Goal: Information Seeking & Learning: Get advice/opinions

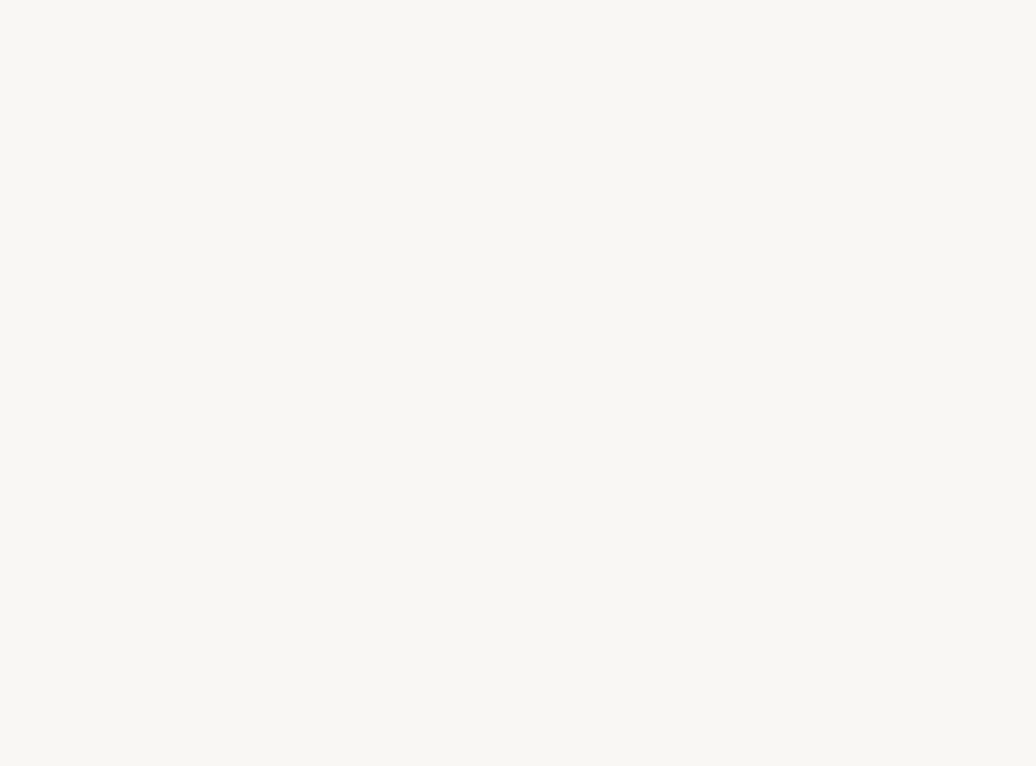
select select "US"
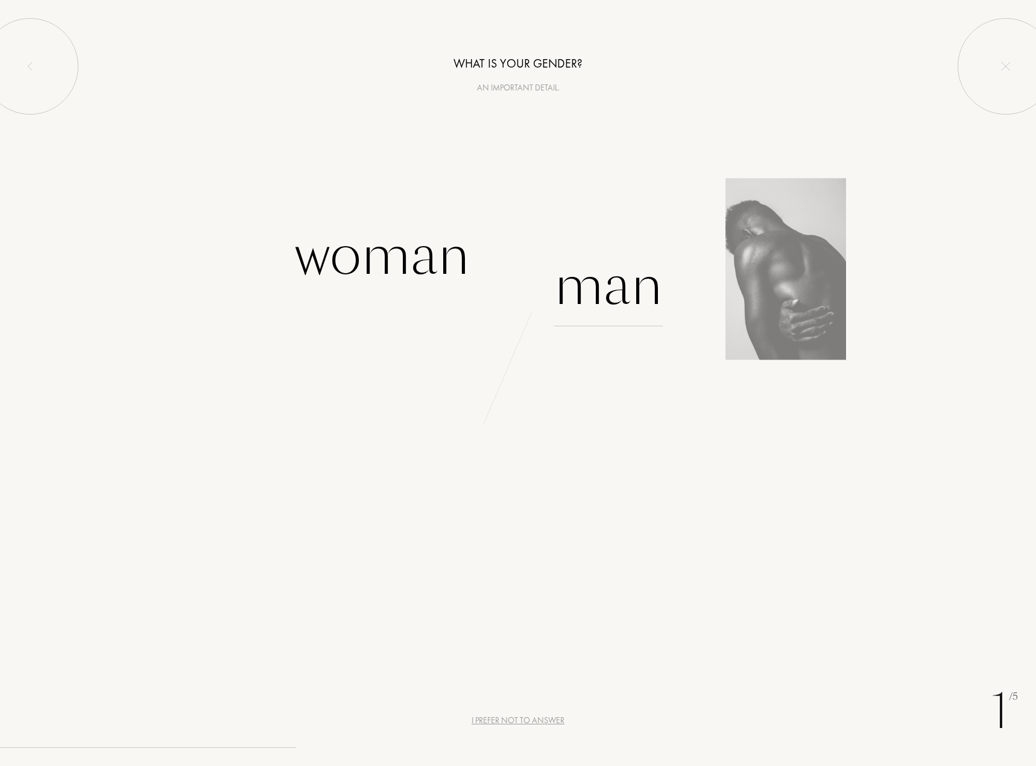
click at [612, 282] on font "Man" at bounding box center [608, 285] width 109 height 76
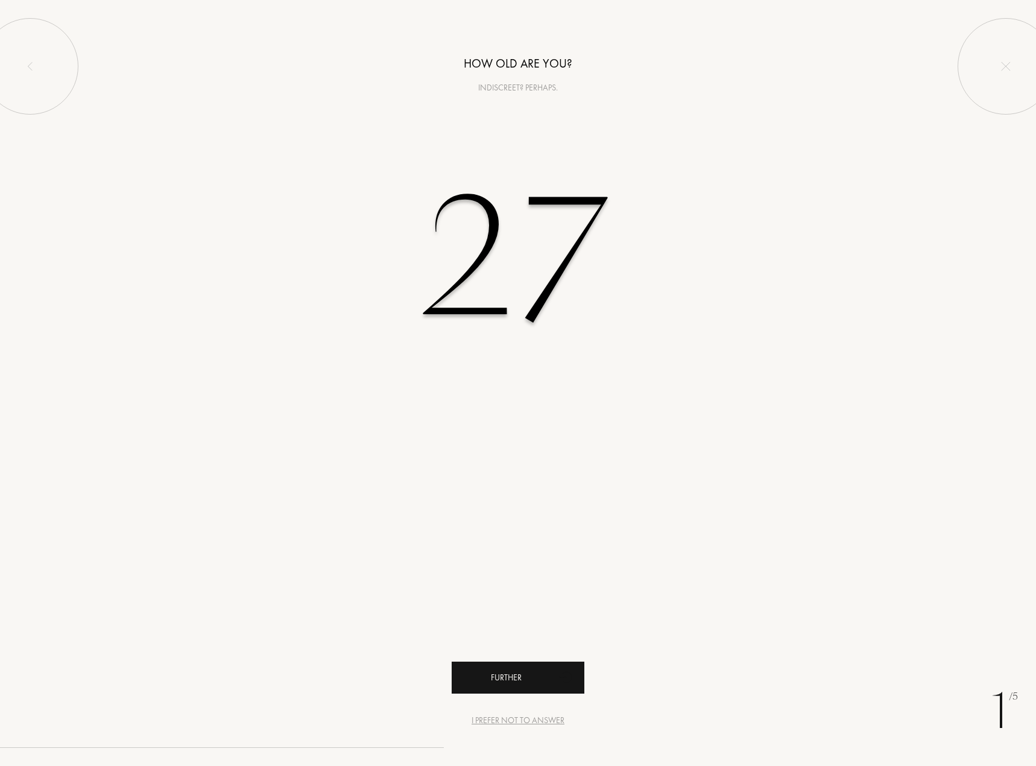
type input "27"
click at [525, 689] on div "Further" at bounding box center [518, 678] width 133 height 32
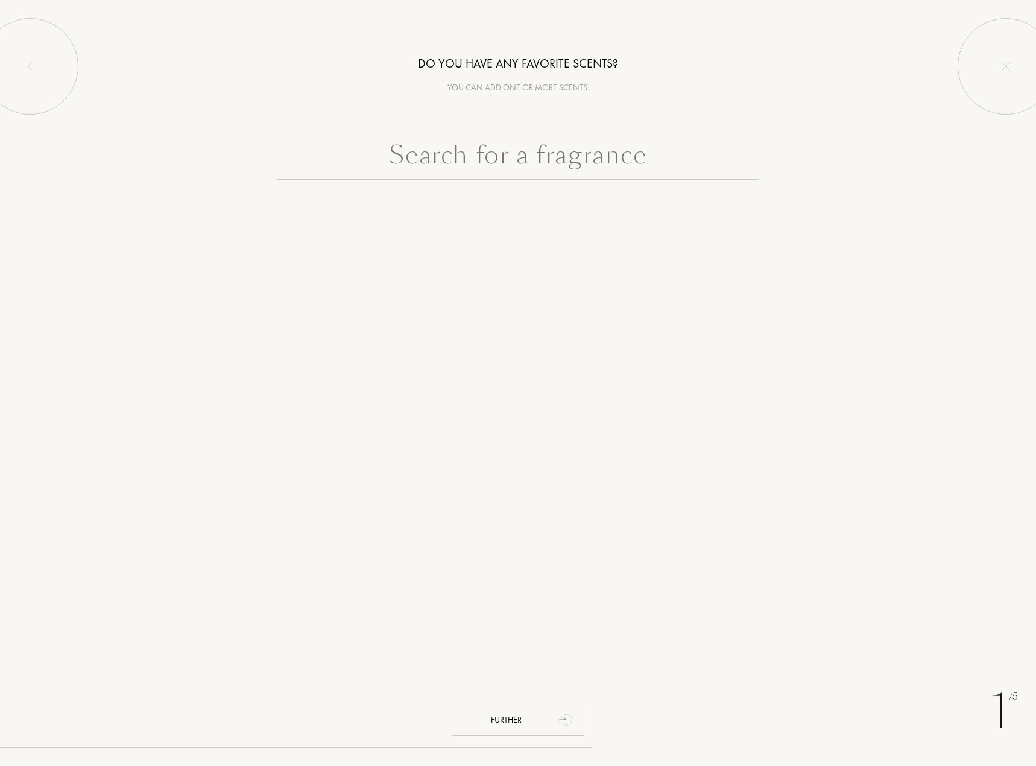
click at [560, 155] on input "text" at bounding box center [518, 157] width 483 height 43
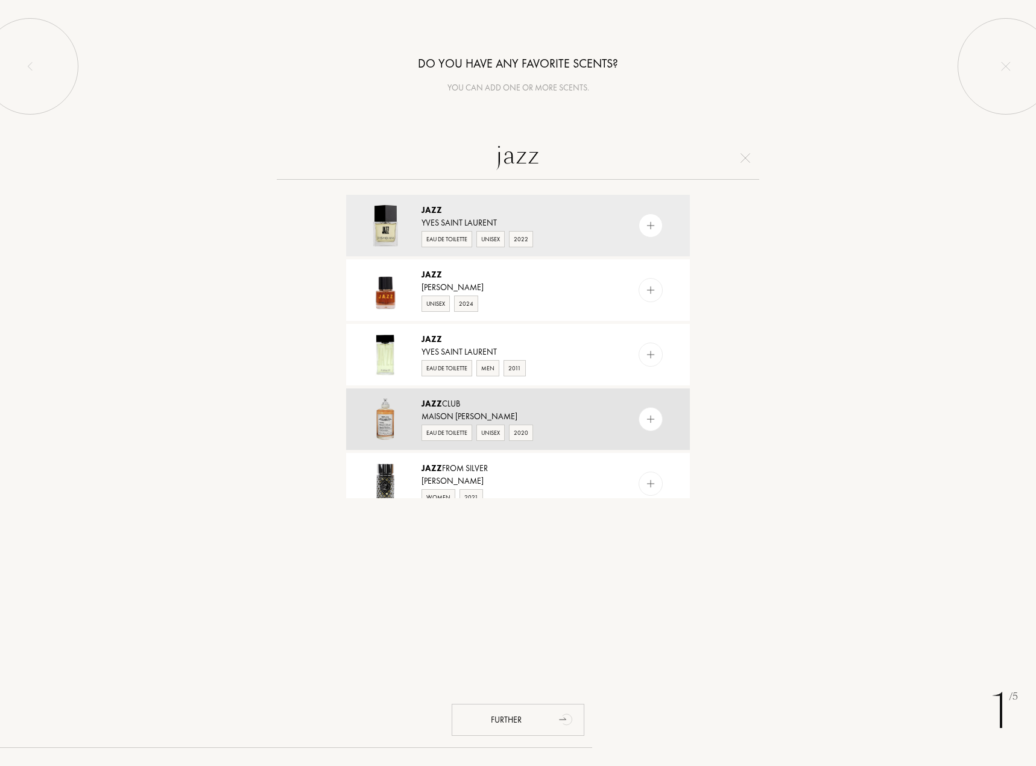
type input "jazz"
click at [591, 424] on div "Eau de Toilette Unisex 2020" at bounding box center [518, 432] width 192 height 18
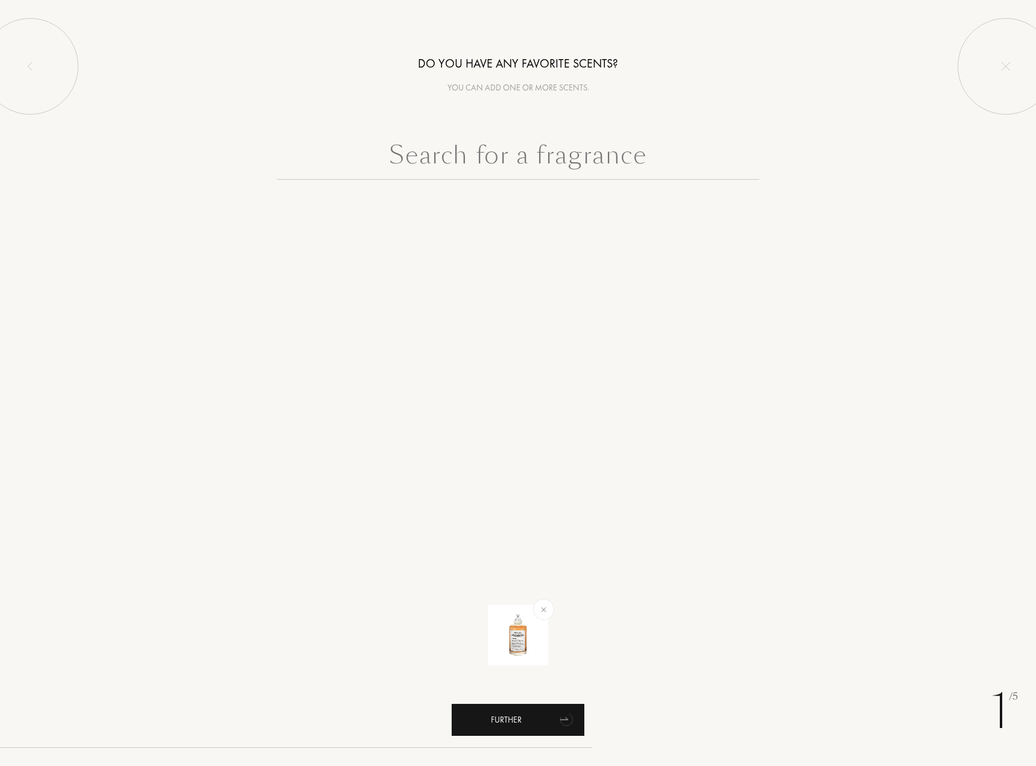
drag, startPoint x: 545, startPoint y: 714, endPoint x: 545, endPoint y: 705, distance: 9.0
click at [545, 713] on div "Further" at bounding box center [518, 720] width 133 height 32
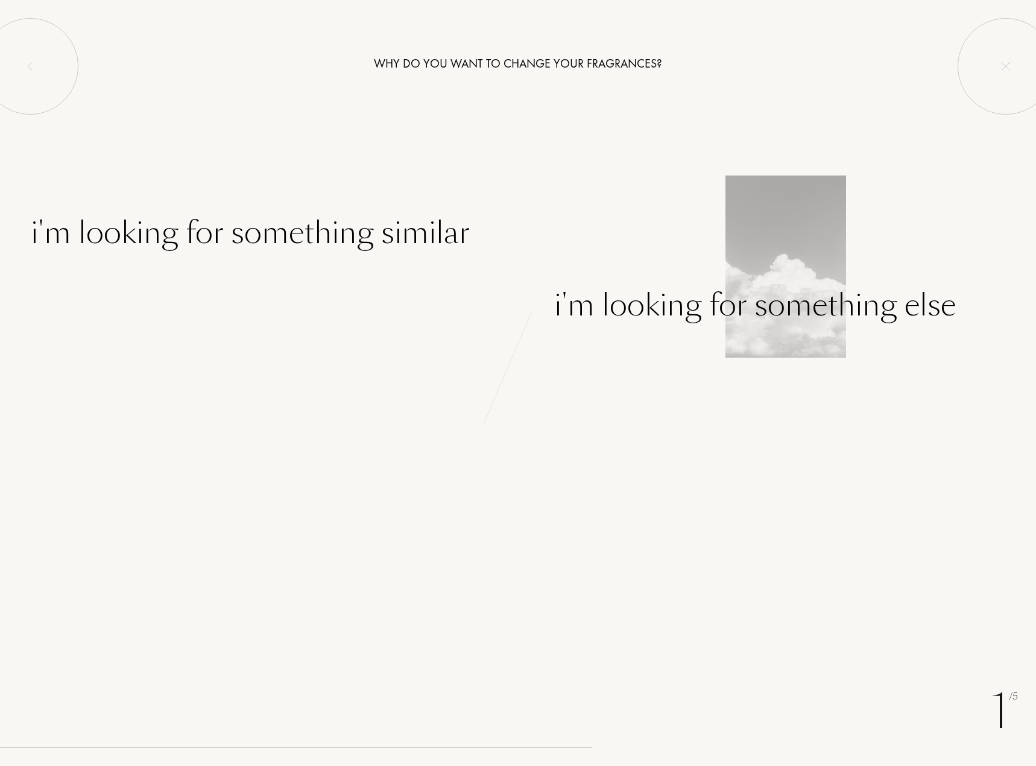
click at [737, 311] on font "I'm looking for something else" at bounding box center [755, 305] width 402 height 42
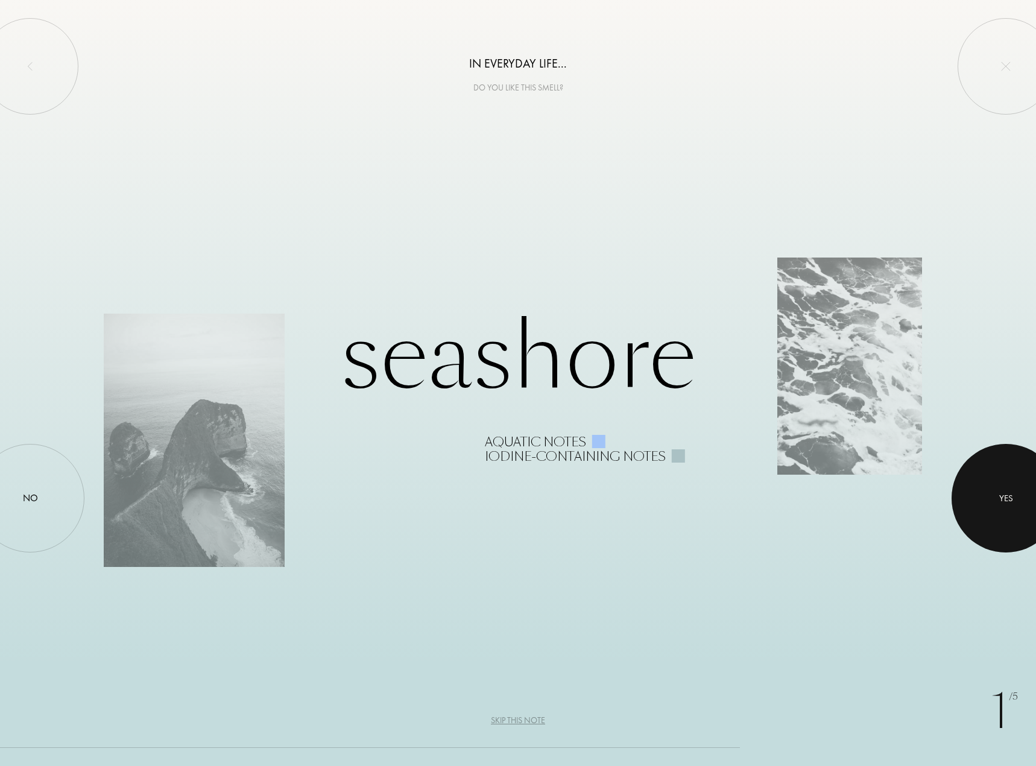
click at [994, 503] on div at bounding box center [1006, 498] width 109 height 109
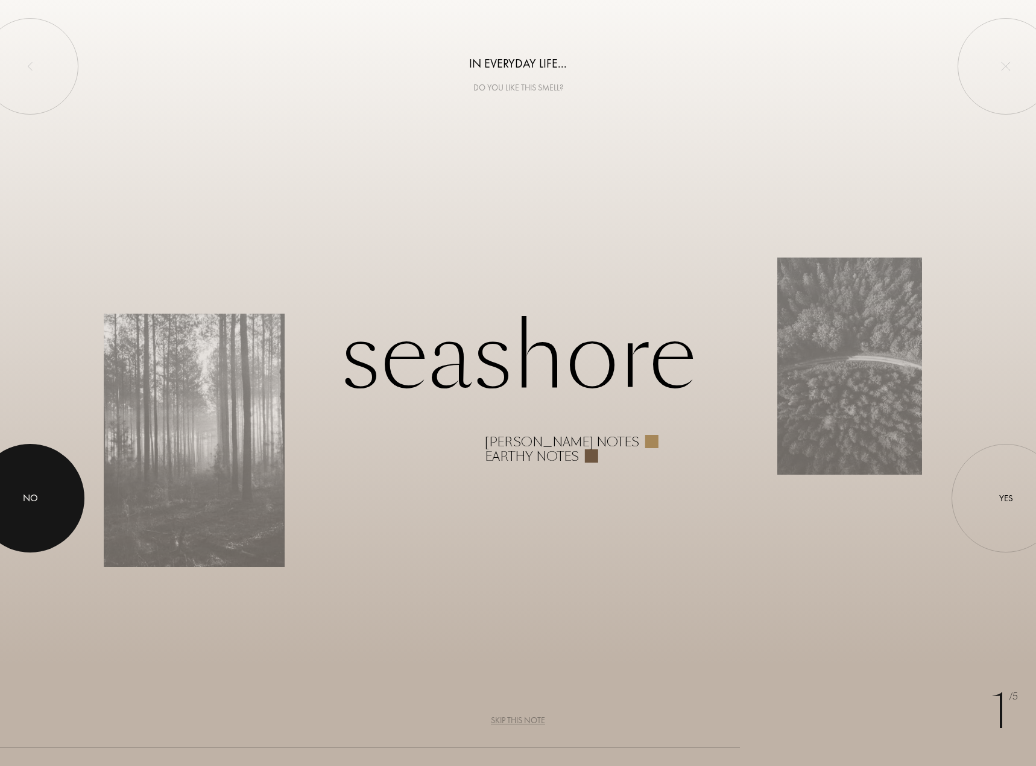
click at [65, 475] on div at bounding box center [30, 498] width 109 height 109
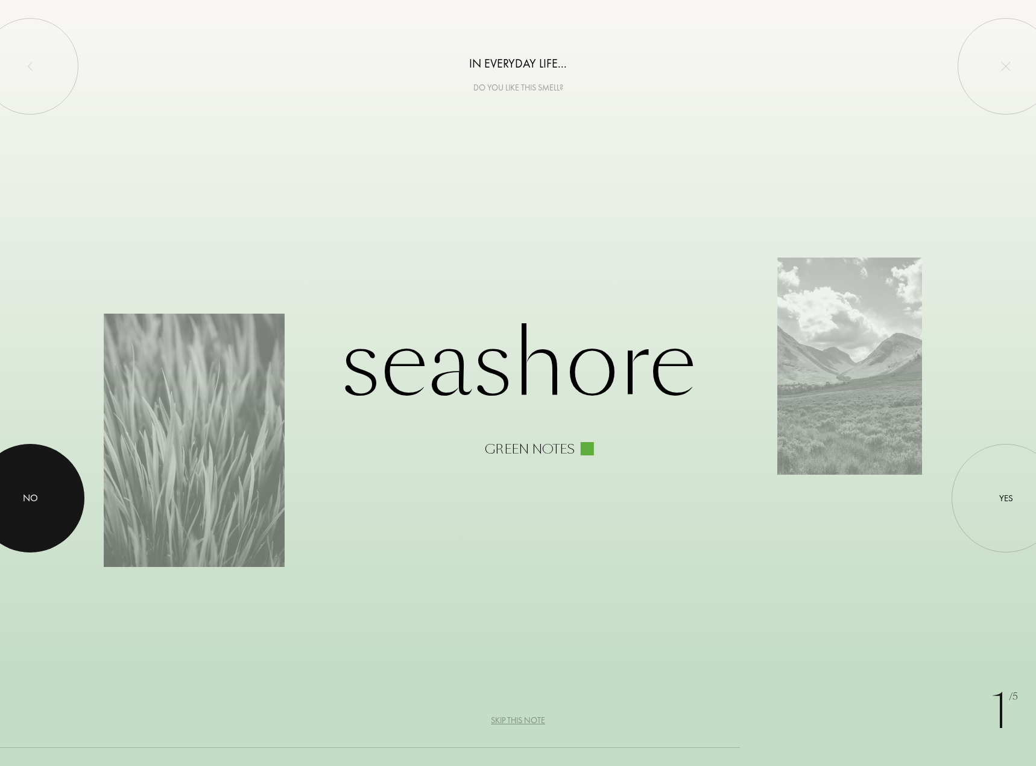
click at [48, 487] on div at bounding box center [30, 498] width 109 height 109
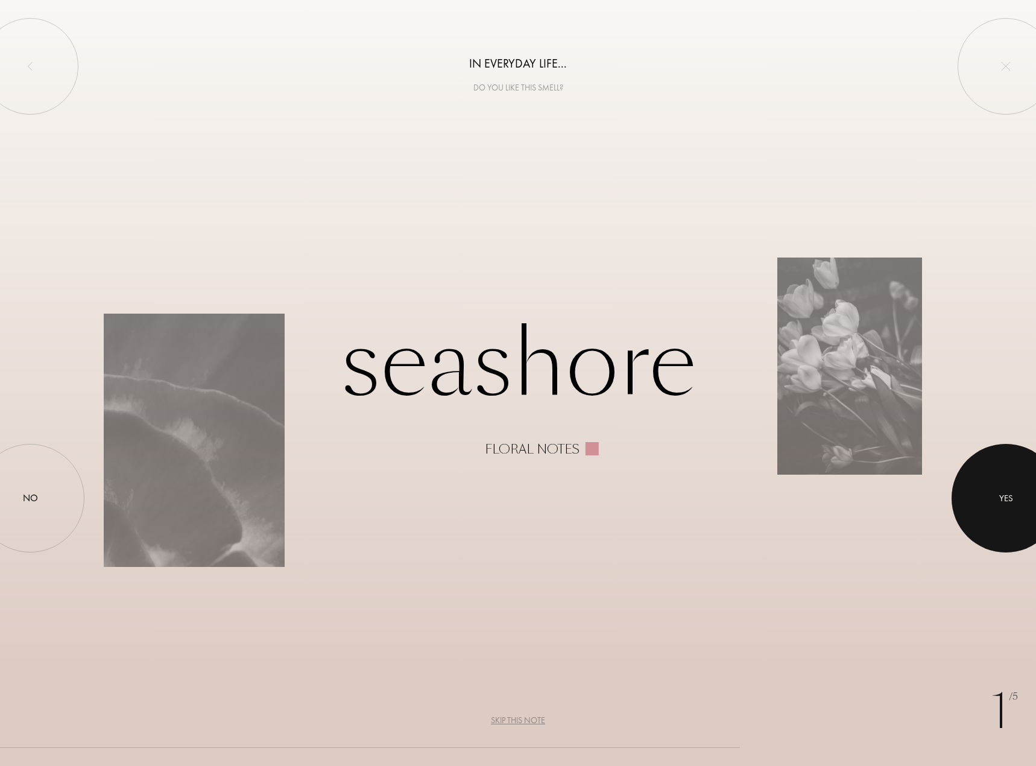
click at [1006, 478] on div at bounding box center [1006, 498] width 109 height 109
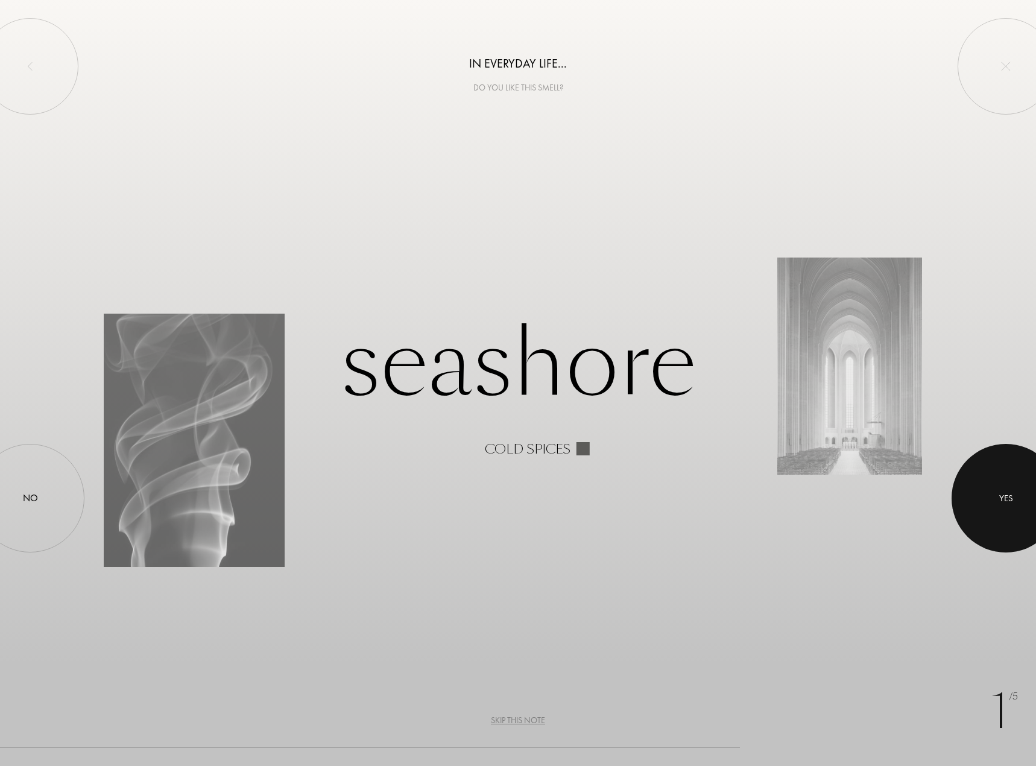
click at [1019, 481] on div at bounding box center [1006, 498] width 109 height 109
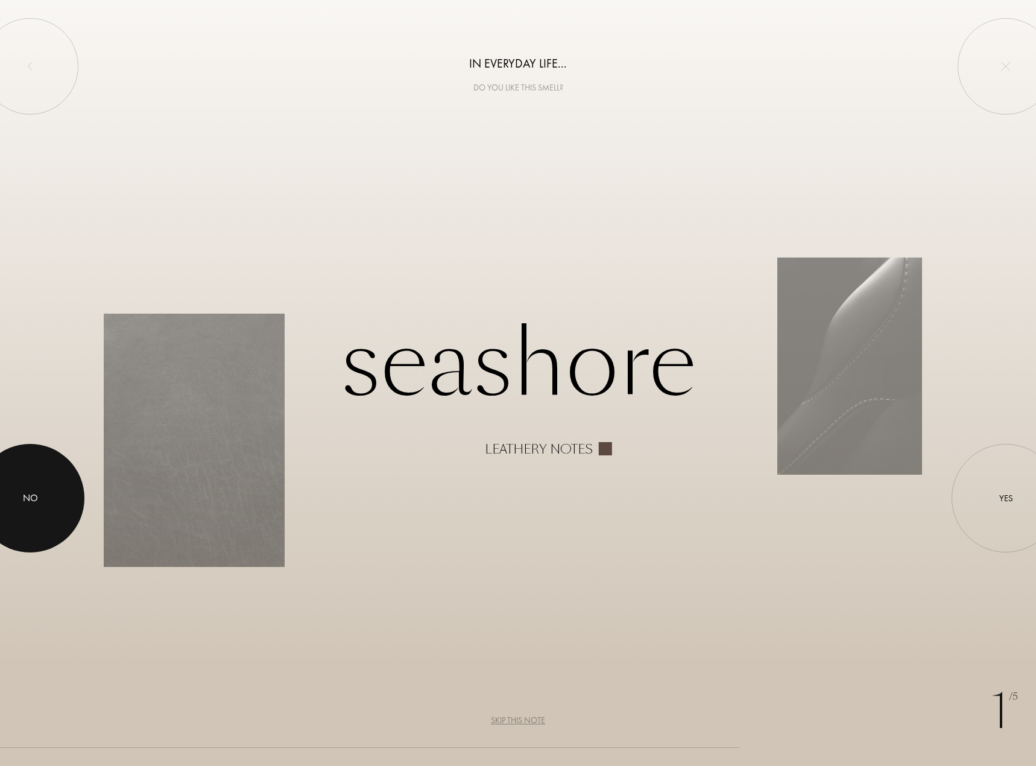
click at [37, 481] on div at bounding box center [30, 498] width 109 height 109
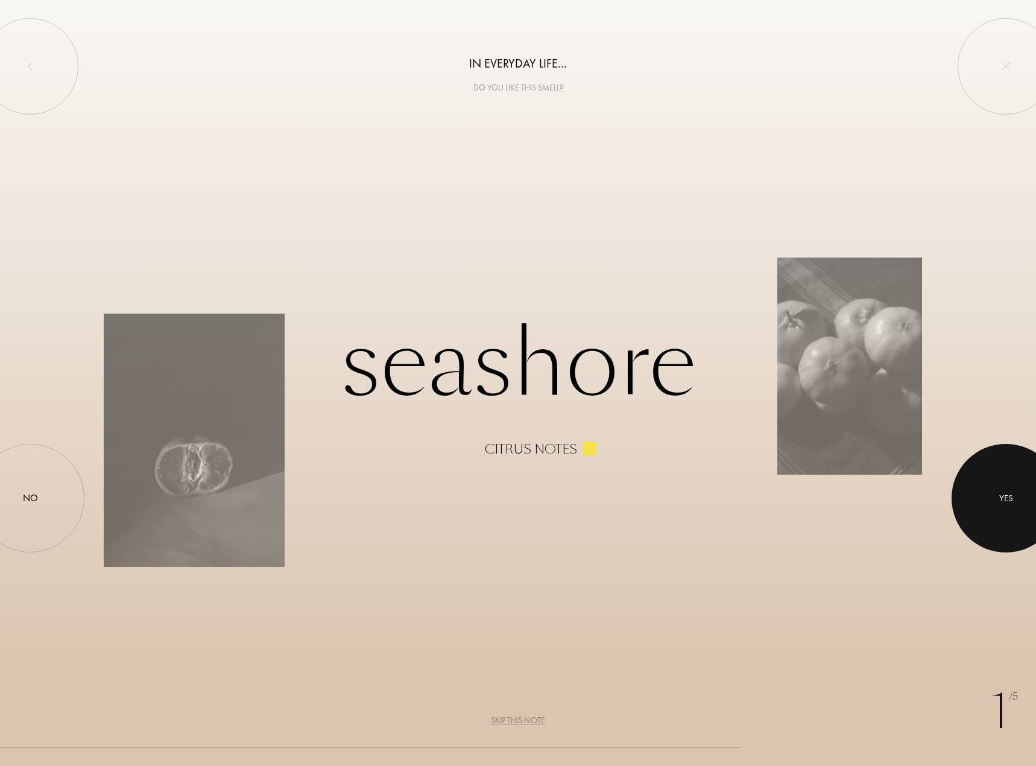
click at [1023, 490] on div at bounding box center [1006, 498] width 109 height 109
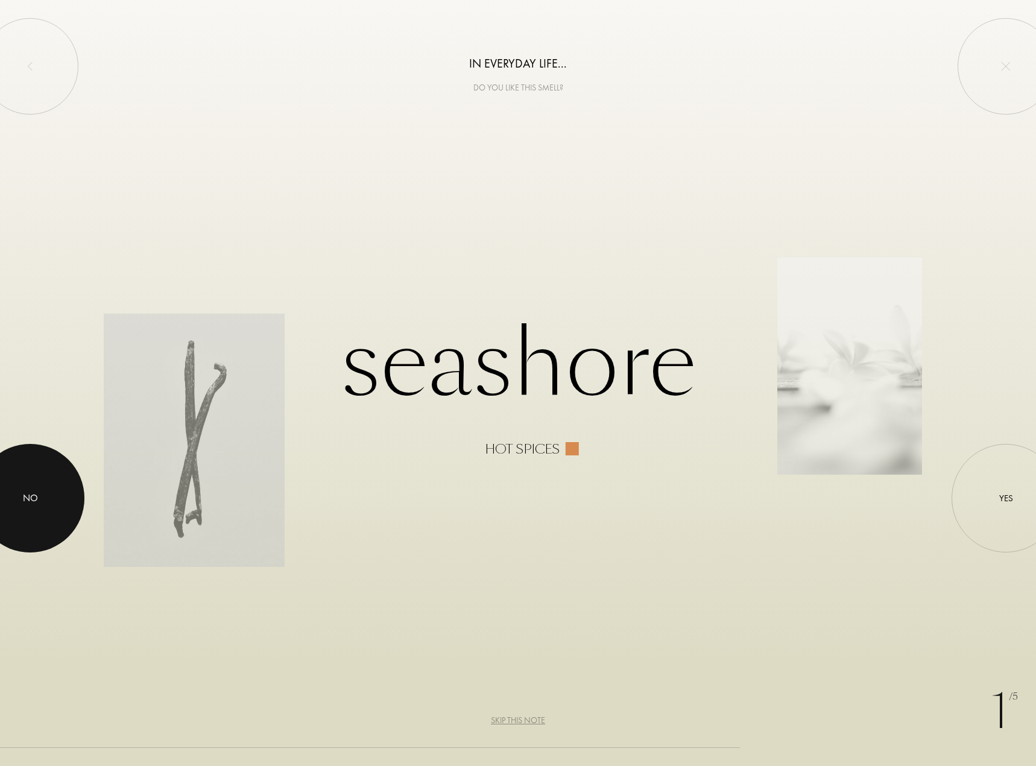
click at [45, 477] on div at bounding box center [30, 498] width 109 height 109
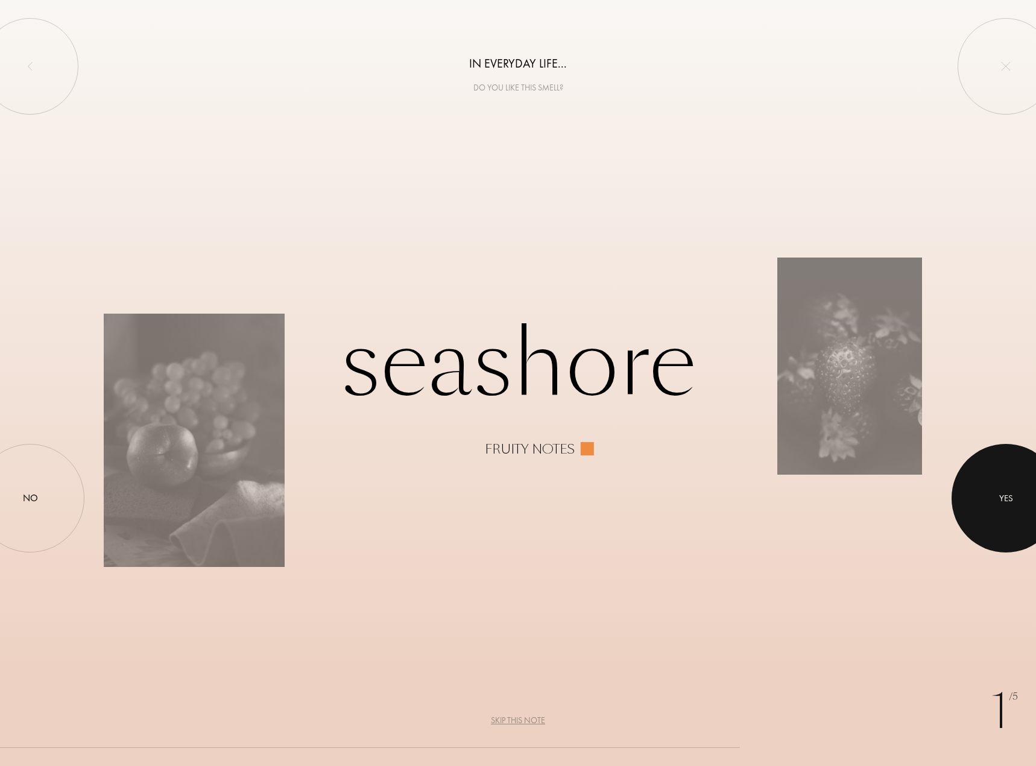
click at [993, 502] on div at bounding box center [1006, 498] width 109 height 109
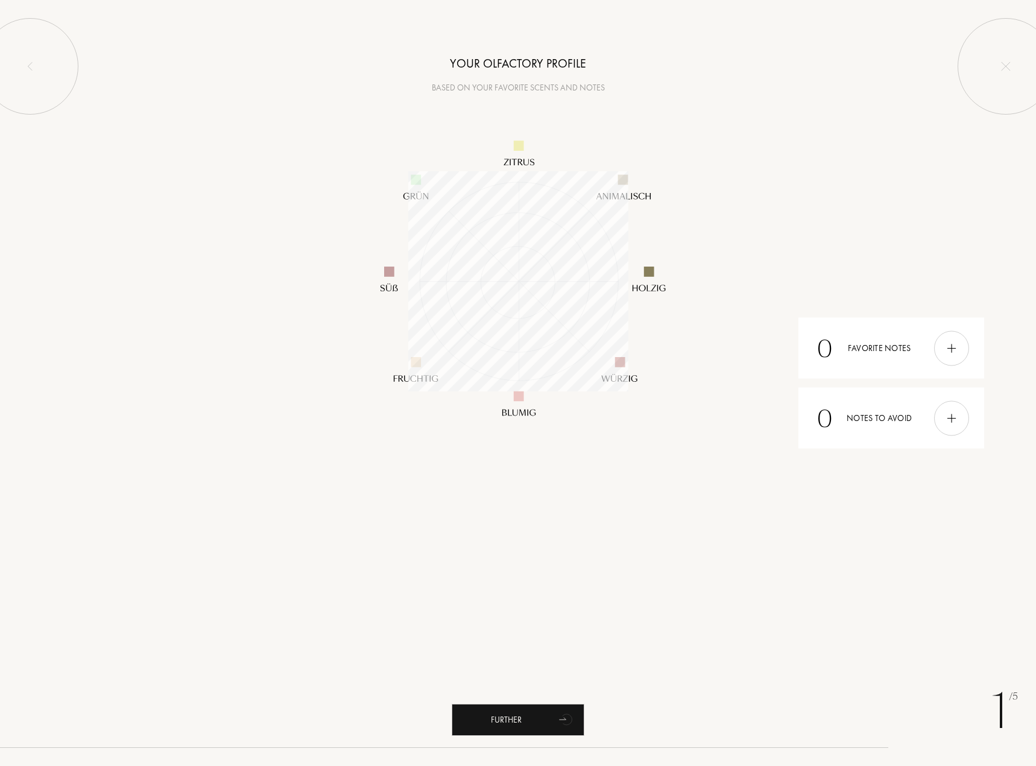
scroll to position [220, 220]
click at [550, 721] on div "Further" at bounding box center [518, 720] width 133 height 32
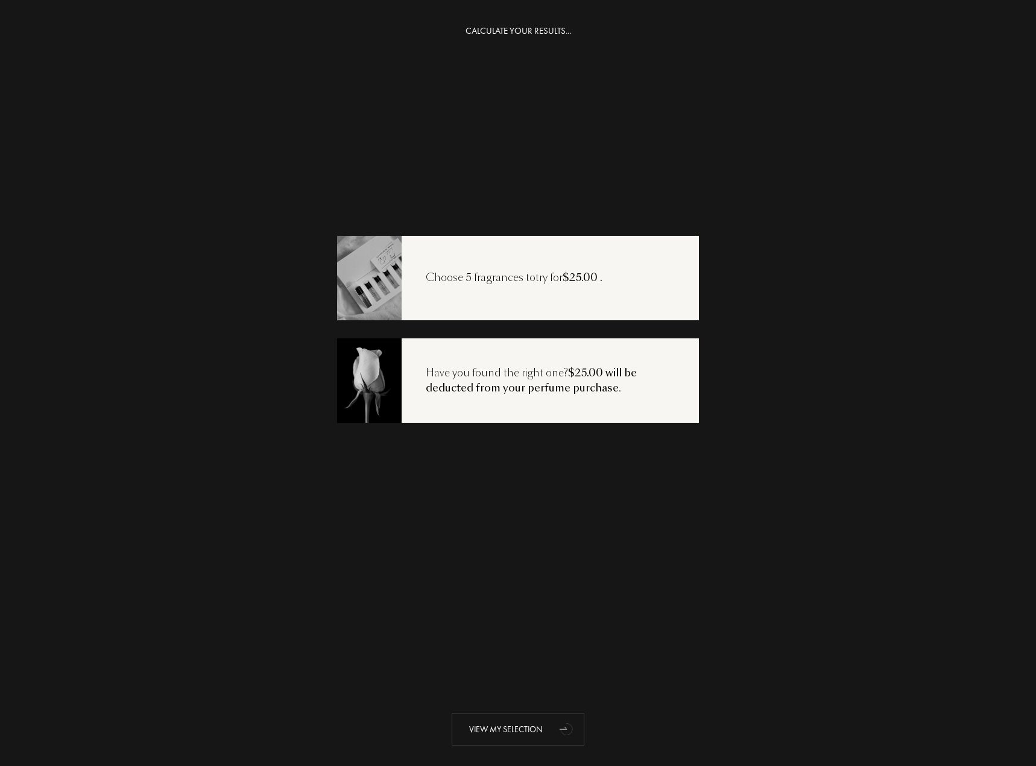
click at [511, 723] on div "View my selection" at bounding box center [518, 730] width 133 height 32
